Goal: Transaction & Acquisition: Purchase product/service

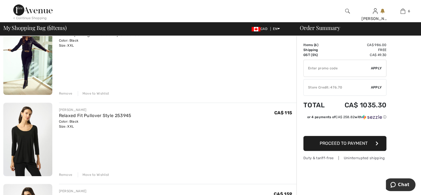
scroll to position [249, 0]
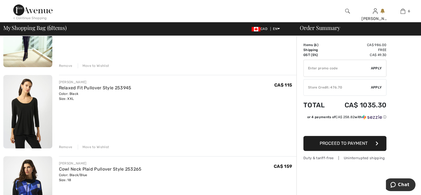
click at [65, 145] on div "Remove" at bounding box center [66, 146] width 14 height 5
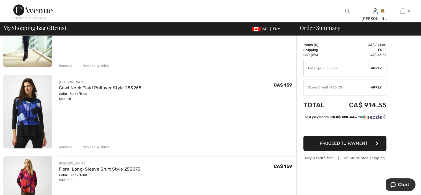
click at [37, 112] on img at bounding box center [27, 111] width 49 height 73
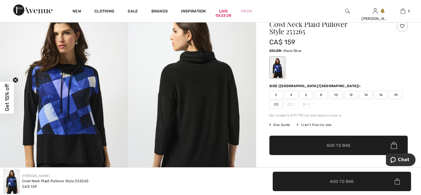
click at [278, 101] on span "20" at bounding box center [276, 104] width 14 height 8
click at [332, 142] on span "Add to Bag" at bounding box center [339, 145] width 24 height 6
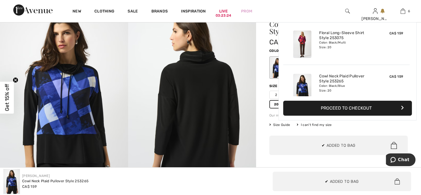
scroll to position [189, 0]
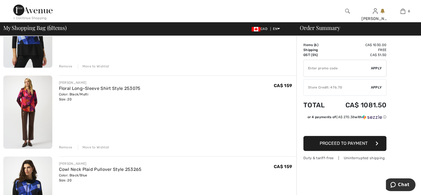
scroll to position [304, 0]
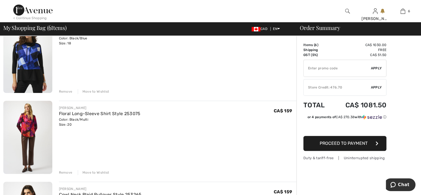
click at [68, 90] on div "Remove" at bounding box center [66, 91] width 14 height 5
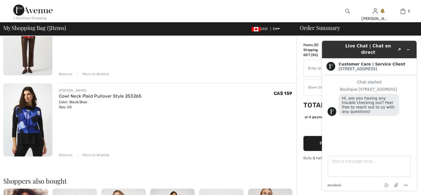
scroll to position [297, 0]
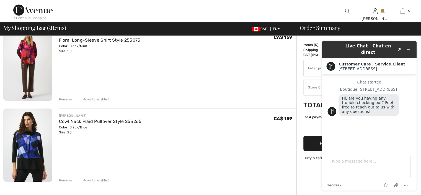
click at [187, 79] on div "JOSEPH RIBKOFF Floral Long-Sleeve Shirt Style 253075 Color: Black/Multi Size: 2…" at bounding box center [178, 64] width 238 height 74
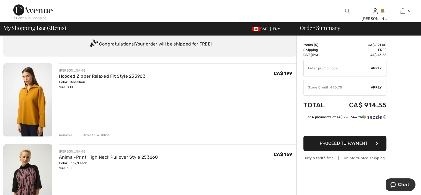
scroll to position [28, 0]
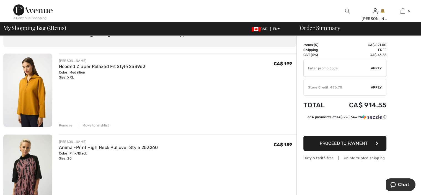
click at [101, 125] on div "Move to Wishlist" at bounding box center [94, 125] width 32 height 5
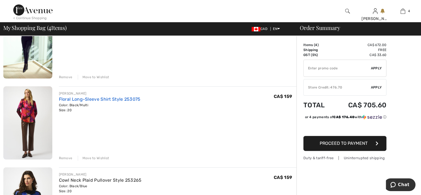
scroll to position [166, 0]
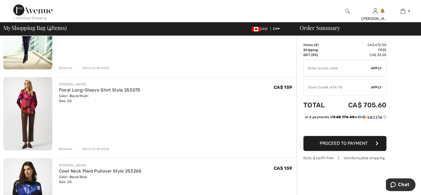
click at [92, 148] on div "Move to Wishlist" at bounding box center [94, 148] width 32 height 5
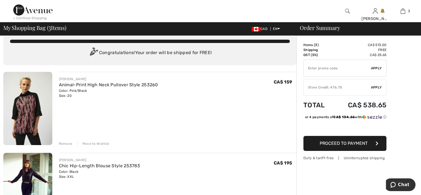
scroll to position [0, 0]
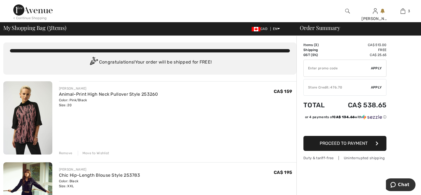
click at [374, 86] on span "Apply" at bounding box center [376, 87] width 11 height 5
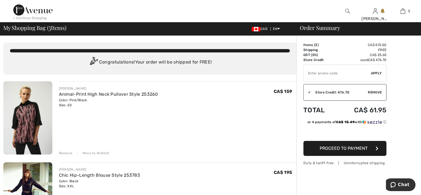
click at [376, 147] on icon "button" at bounding box center [377, 148] width 3 height 4
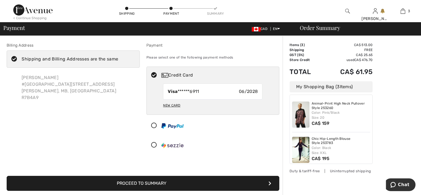
click at [167, 104] on div "New Card" at bounding box center [171, 104] width 17 height 9
radio input "true"
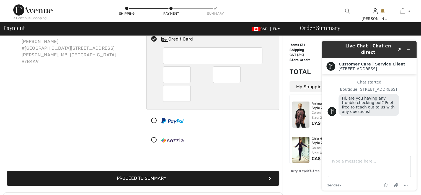
scroll to position [28, 0]
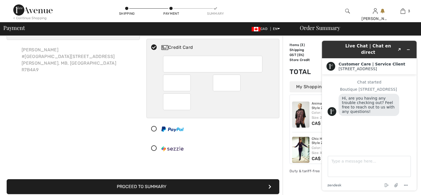
click at [153, 128] on icon at bounding box center [154, 129] width 15 height 6
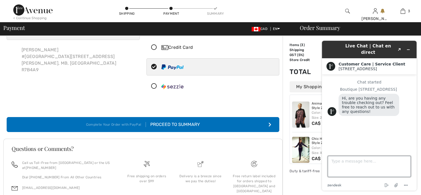
click at [338, 168] on textarea "Type a message here..." at bounding box center [369, 166] width 83 height 21
type textarea "mail strike on now how are going to ship"
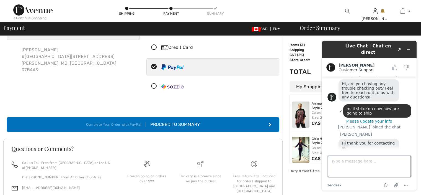
scroll to position [48, 0]
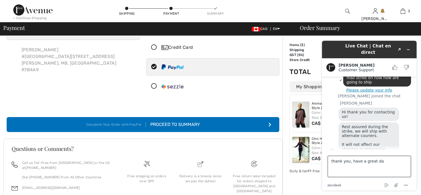
type textarea "thank you, have a great day"
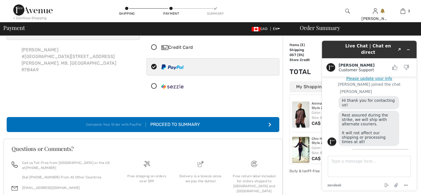
click at [262, 104] on div "Proceed to Summary Complete Your Order with PayPal Proceed to Summary Complete …" at bounding box center [142, 118] width 279 height 28
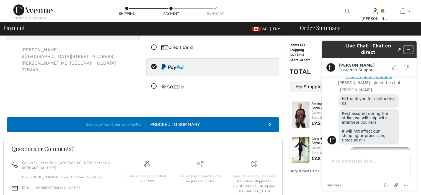
click at [410, 46] on button "Minimize widget" at bounding box center [408, 50] width 9 height 8
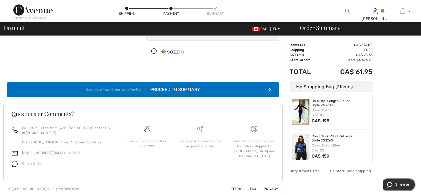
scroll to position [38, 0]
click at [384, 110] on div "Order Summary Details Items ( 3 ) CA$ 513.00 Promo code CA$ 0.00 Shipping Free …" at bounding box center [352, 84] width 138 height 222
click at [360, 175] on div "Order Summary Details Items ( 3 ) CA$ 513.00 Promo code CA$ 0.00 Shipping Free …" at bounding box center [352, 84] width 138 height 222
click at [269, 87] on icon "submit" at bounding box center [270, 89] width 3 height 4
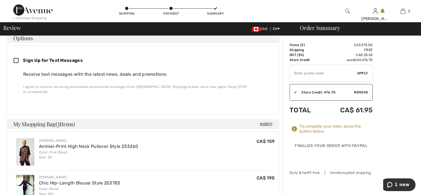
scroll to position [138, 0]
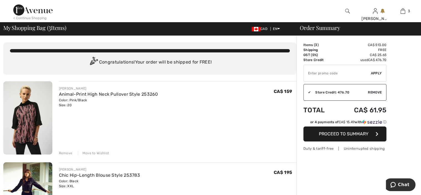
click at [351, 135] on span "Proceed to Summary" at bounding box center [344, 133] width 50 height 5
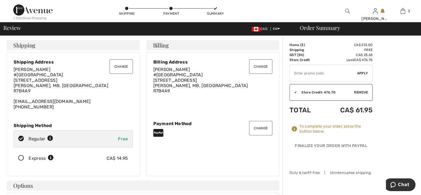
click at [260, 123] on button "Change" at bounding box center [260, 128] width 23 height 14
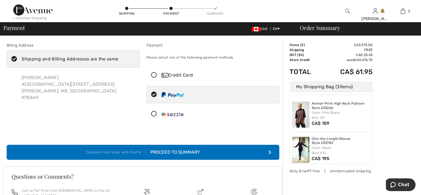
click at [153, 75] on icon at bounding box center [154, 75] width 15 height 6
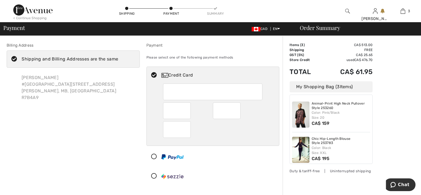
click at [234, 168] on div at bounding box center [211, 175] width 128 height 17
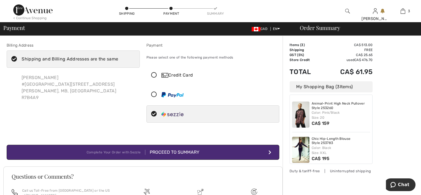
click at [154, 74] on icon at bounding box center [154, 75] width 15 height 6
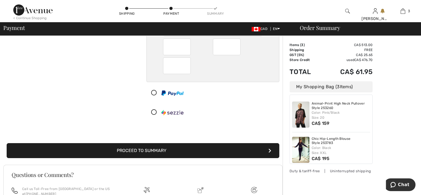
scroll to position [83, 0]
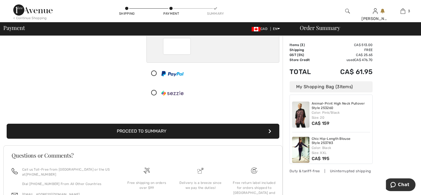
click at [270, 129] on icon "submit" at bounding box center [270, 131] width 3 height 4
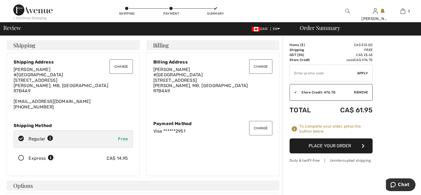
click at [362, 145] on icon "button" at bounding box center [363, 145] width 3 height 4
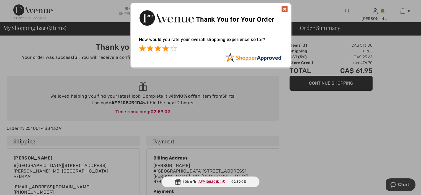
click at [168, 49] on span at bounding box center [165, 48] width 7 height 7
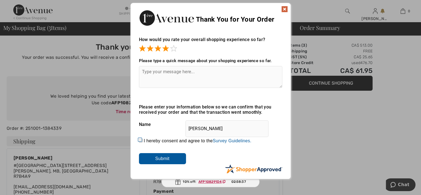
click at [139, 140] on input "I hereby consent and agree to the By submitting a review, you grant permission …" at bounding box center [141, 140] width 4 height 4
checkbox input "true"
click at [157, 157] on input "Submit" at bounding box center [162, 158] width 47 height 11
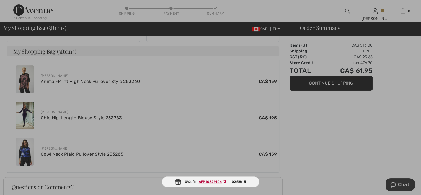
scroll to position [166, 0]
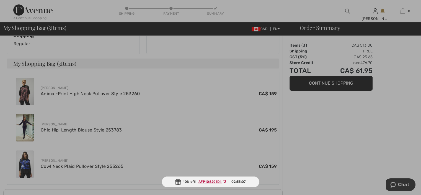
click at [195, 115] on div at bounding box center [210, 97] width 421 height 195
click at [309, 146] on div at bounding box center [210, 97] width 421 height 195
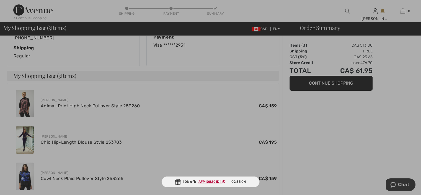
scroll to position [141, 0]
